Goal: Book appointment/travel/reservation

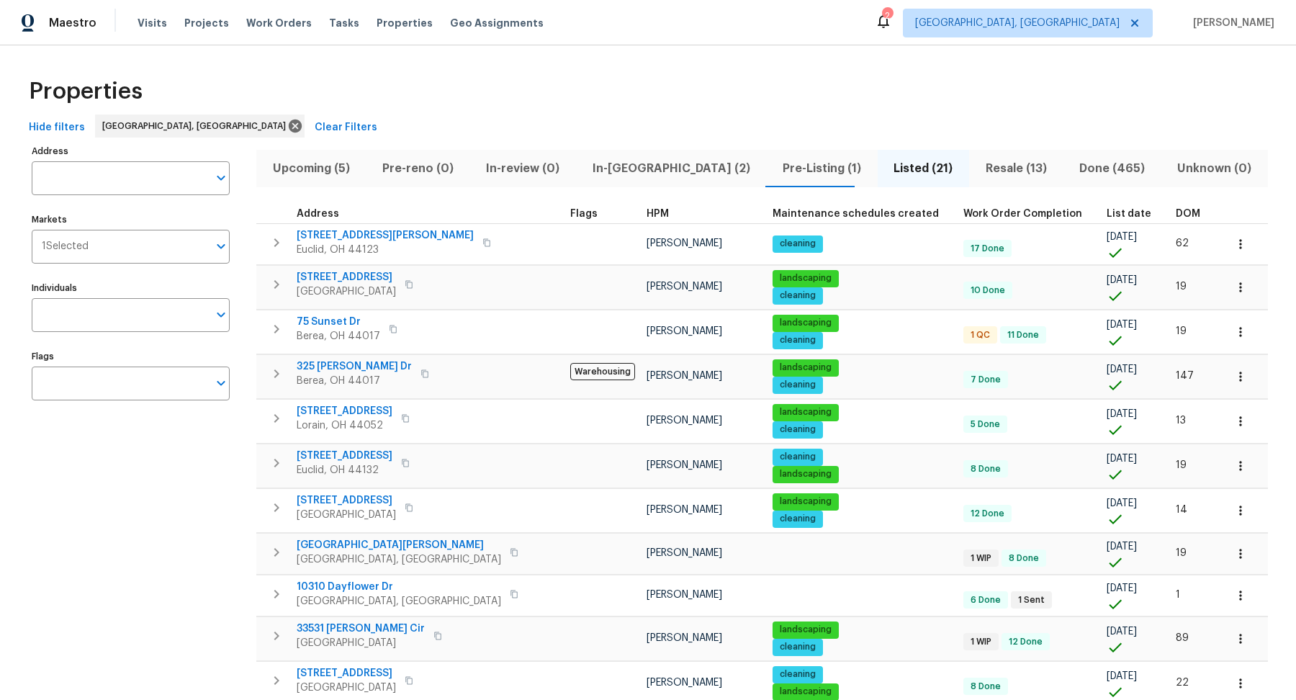
scroll to position [350, 0]
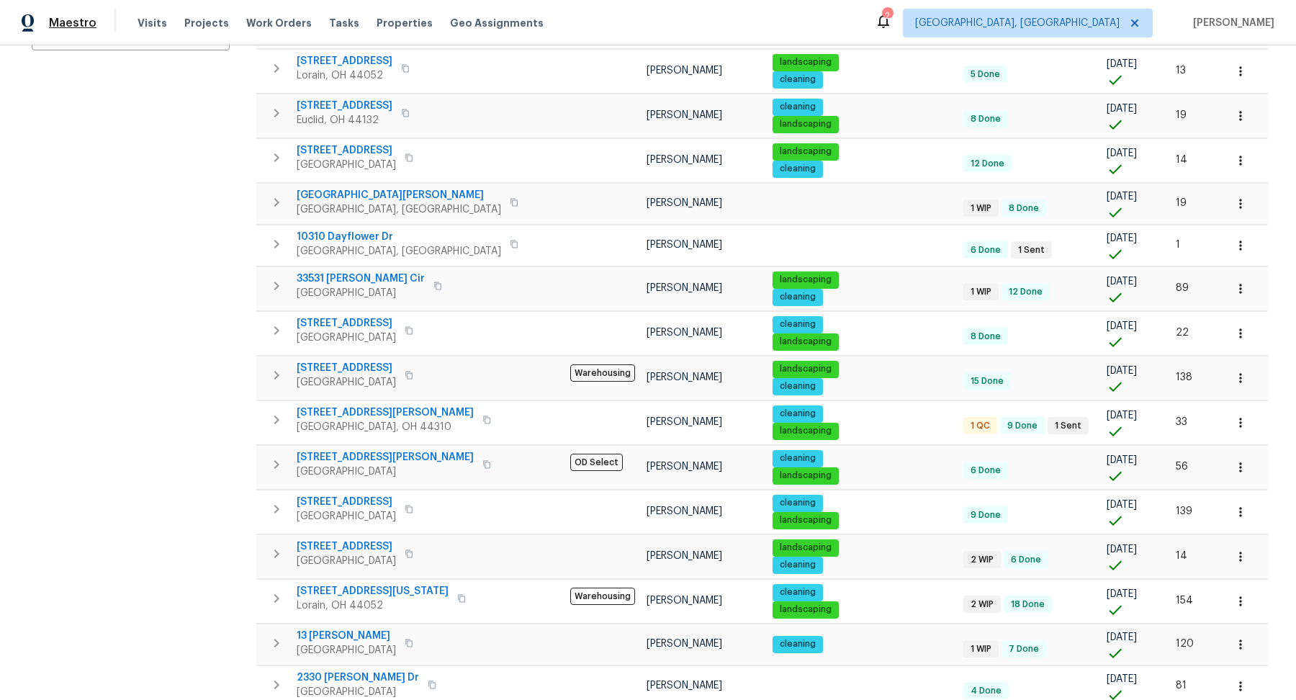
click at [61, 22] on span "Maestro" at bounding box center [73, 23] width 48 height 14
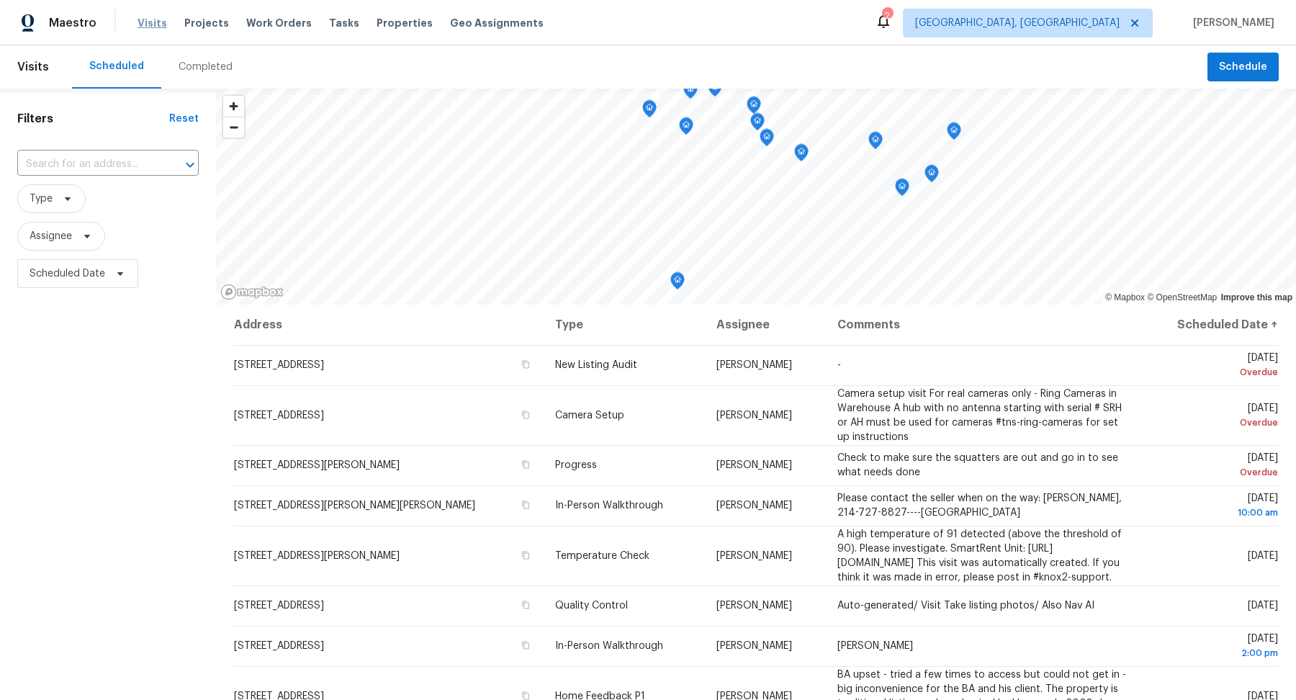
click at [145, 23] on span "Visits" at bounding box center [152, 23] width 30 height 14
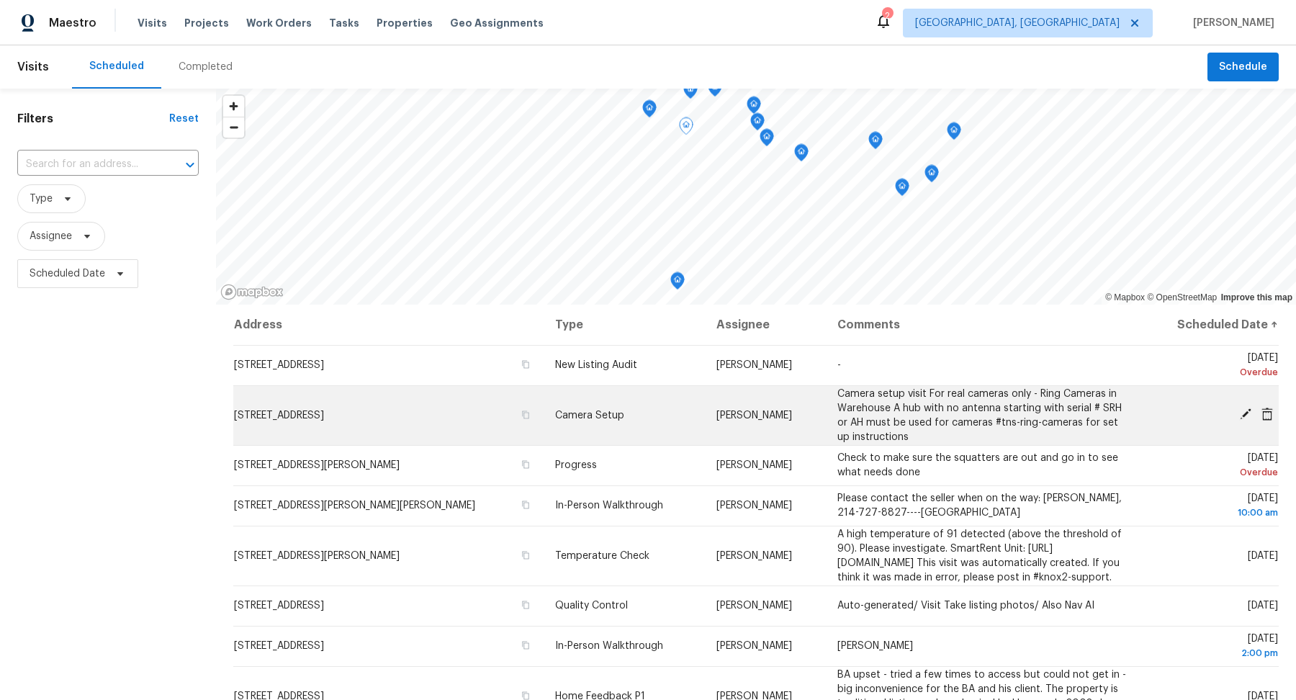
click at [1248, 410] on icon at bounding box center [1246, 414] width 12 height 12
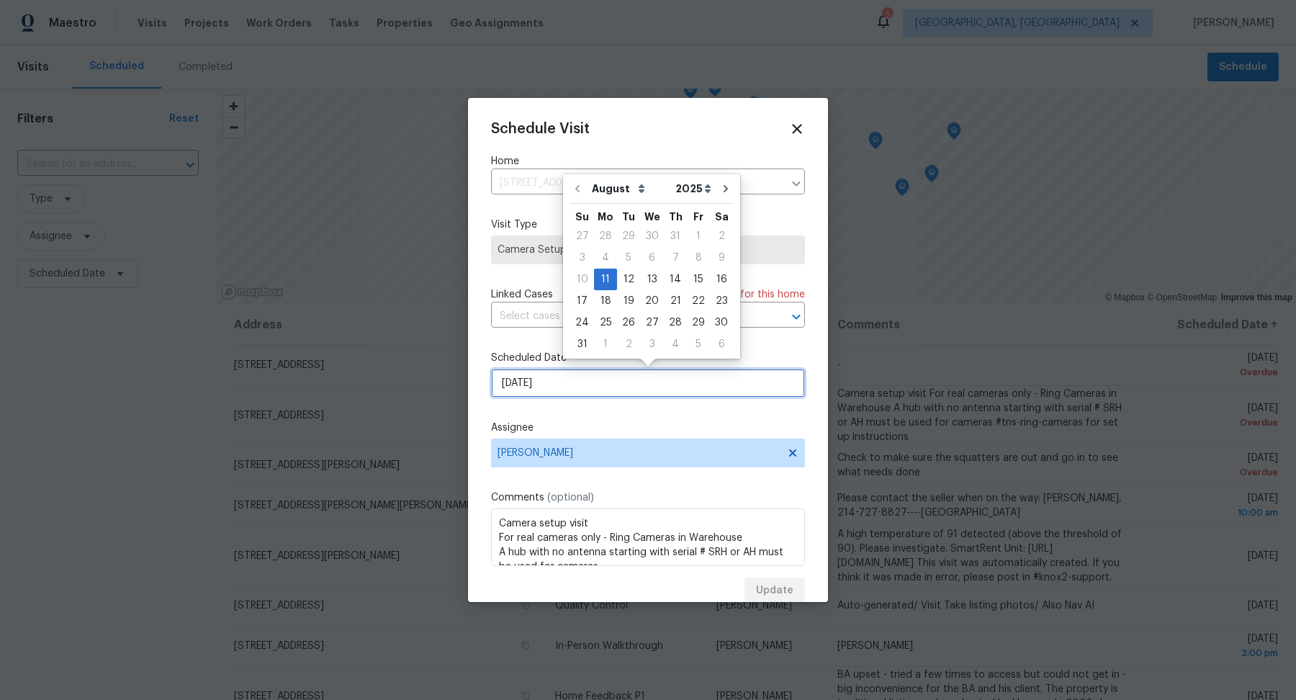
click at [606, 384] on input "[DATE]" at bounding box center [648, 383] width 314 height 29
click at [669, 287] on div "14" at bounding box center [675, 279] width 23 height 20
type input "[DATE]"
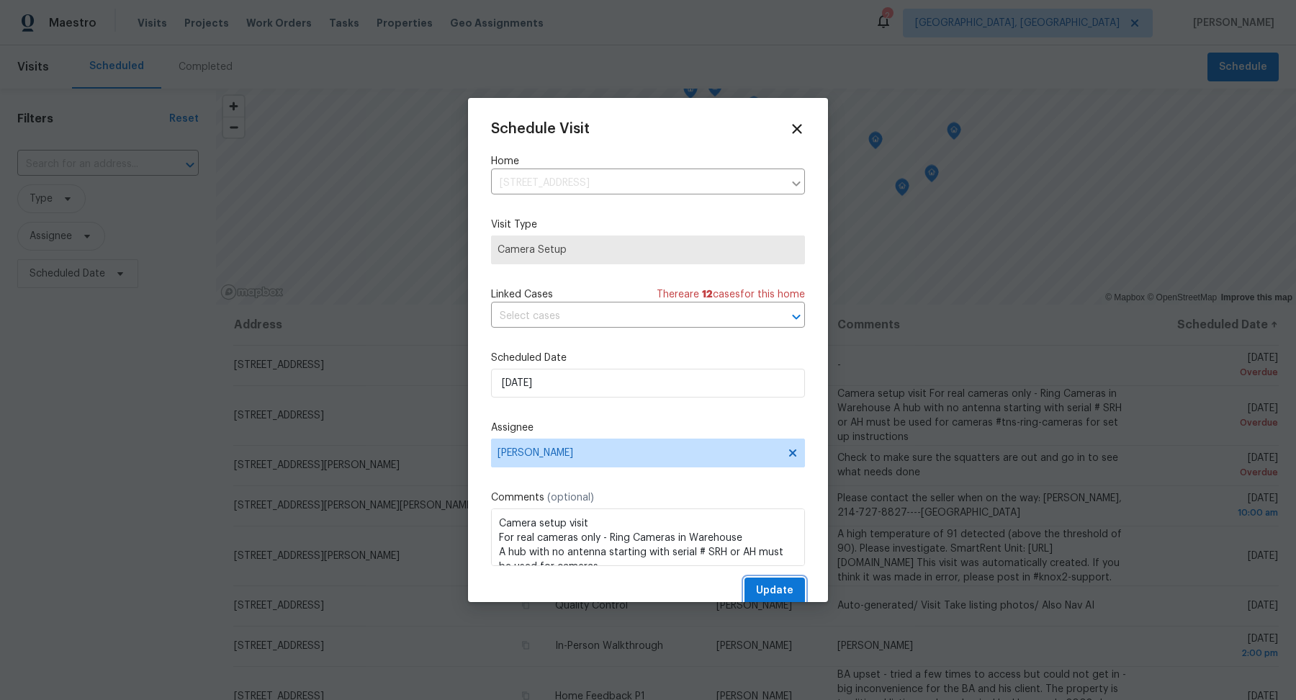
click at [783, 592] on span "Update" at bounding box center [774, 591] width 37 height 18
